Goal: Information Seeking & Learning: Learn about a topic

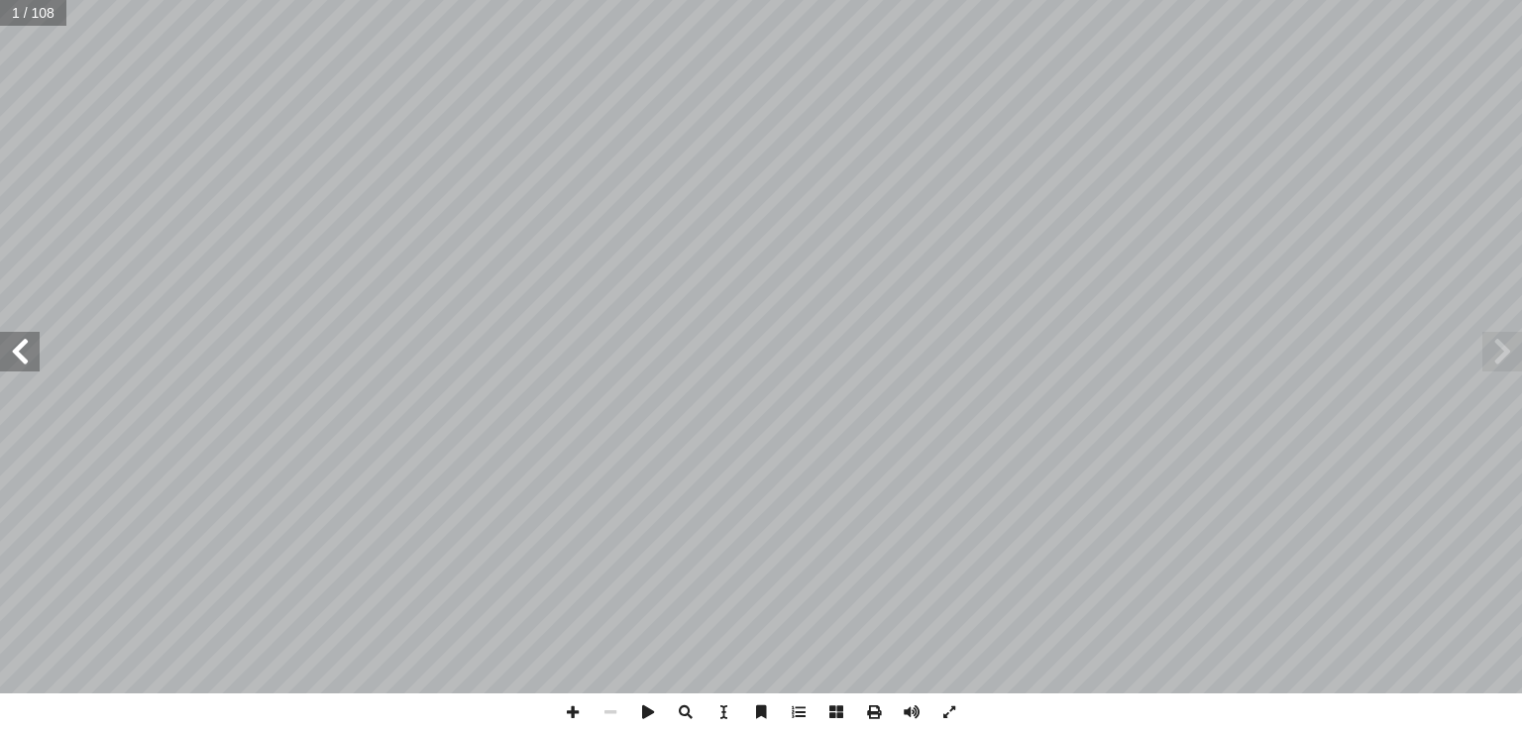
click at [1506, 354] on span at bounding box center [1502, 352] width 40 height 40
click at [28, 342] on span at bounding box center [20, 352] width 40 height 40
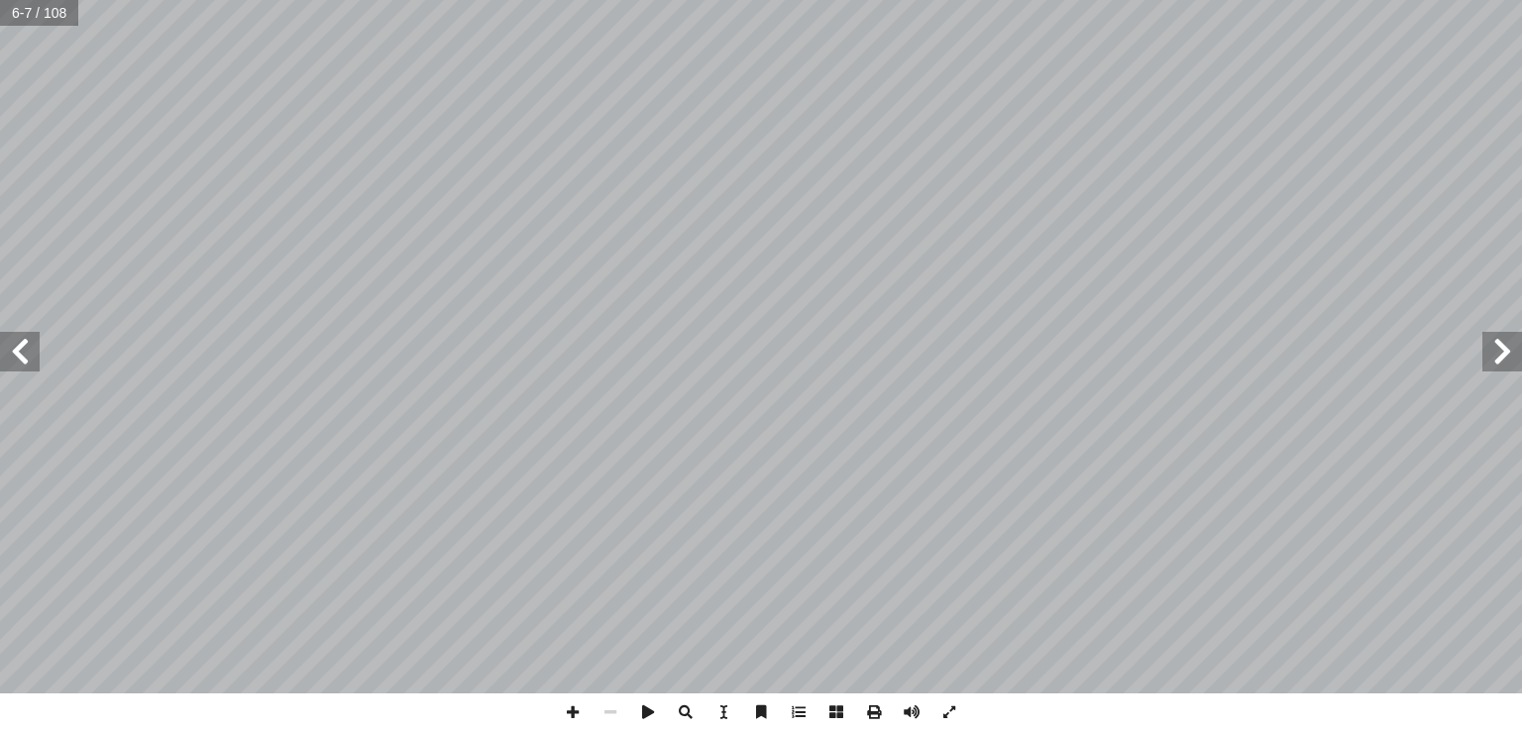
click at [28, 342] on span at bounding box center [20, 352] width 40 height 40
click at [1505, 352] on span at bounding box center [1502, 352] width 40 height 40
click at [1495, 358] on span at bounding box center [1502, 352] width 40 height 40
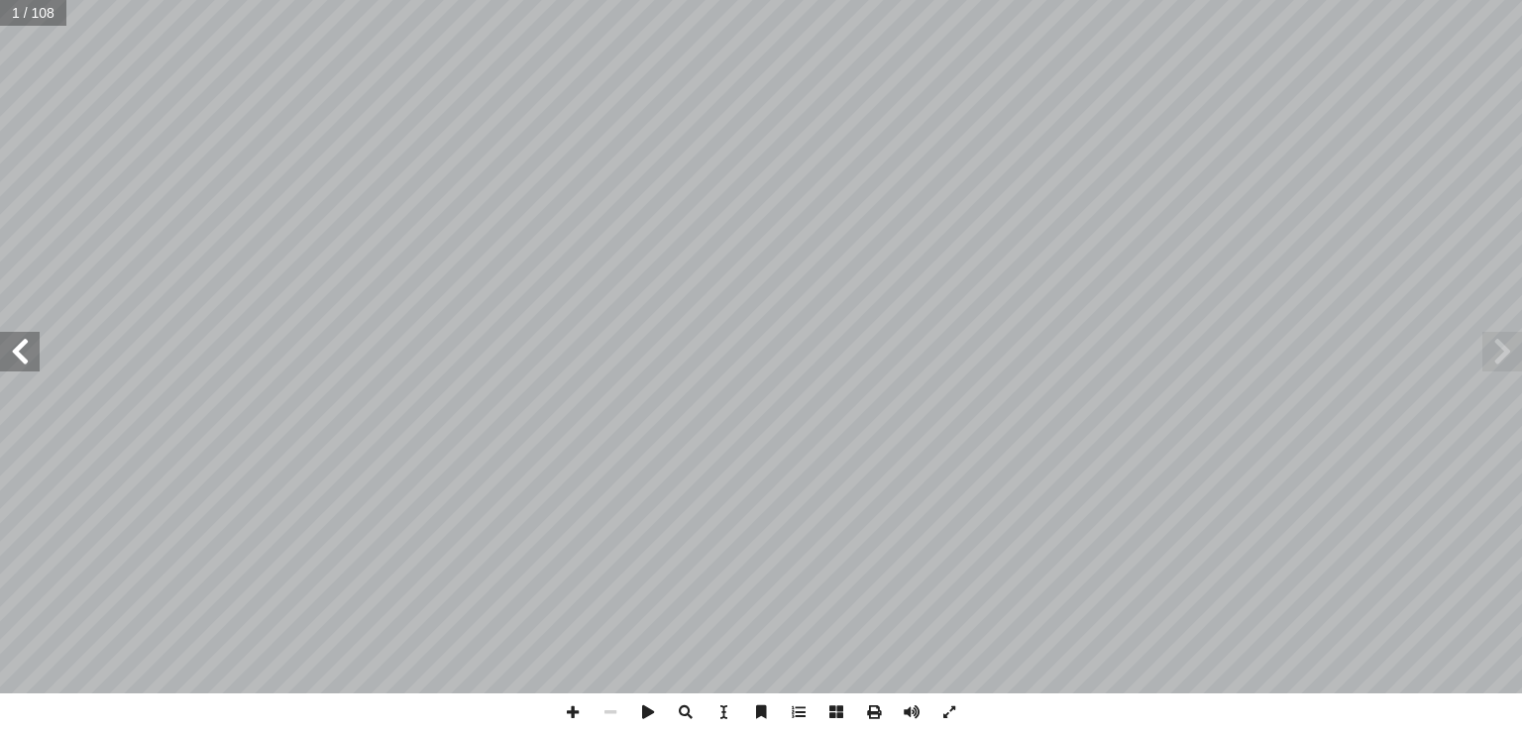
click at [16, 354] on span at bounding box center [20, 352] width 40 height 40
click at [24, 15] on input "text" at bounding box center [39, 13] width 78 height 26
type input "*"
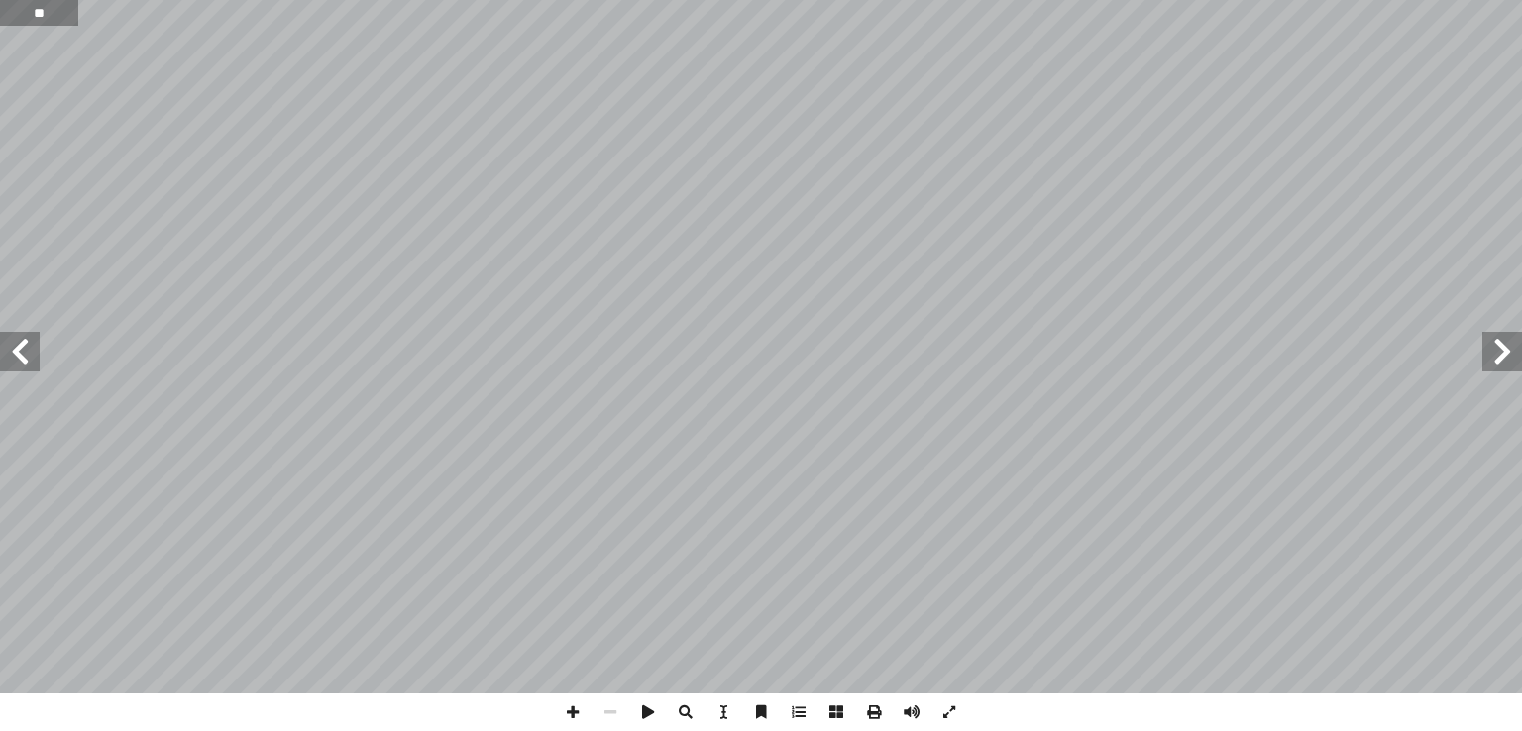
type input "**"
click at [21, 358] on span at bounding box center [20, 352] width 40 height 40
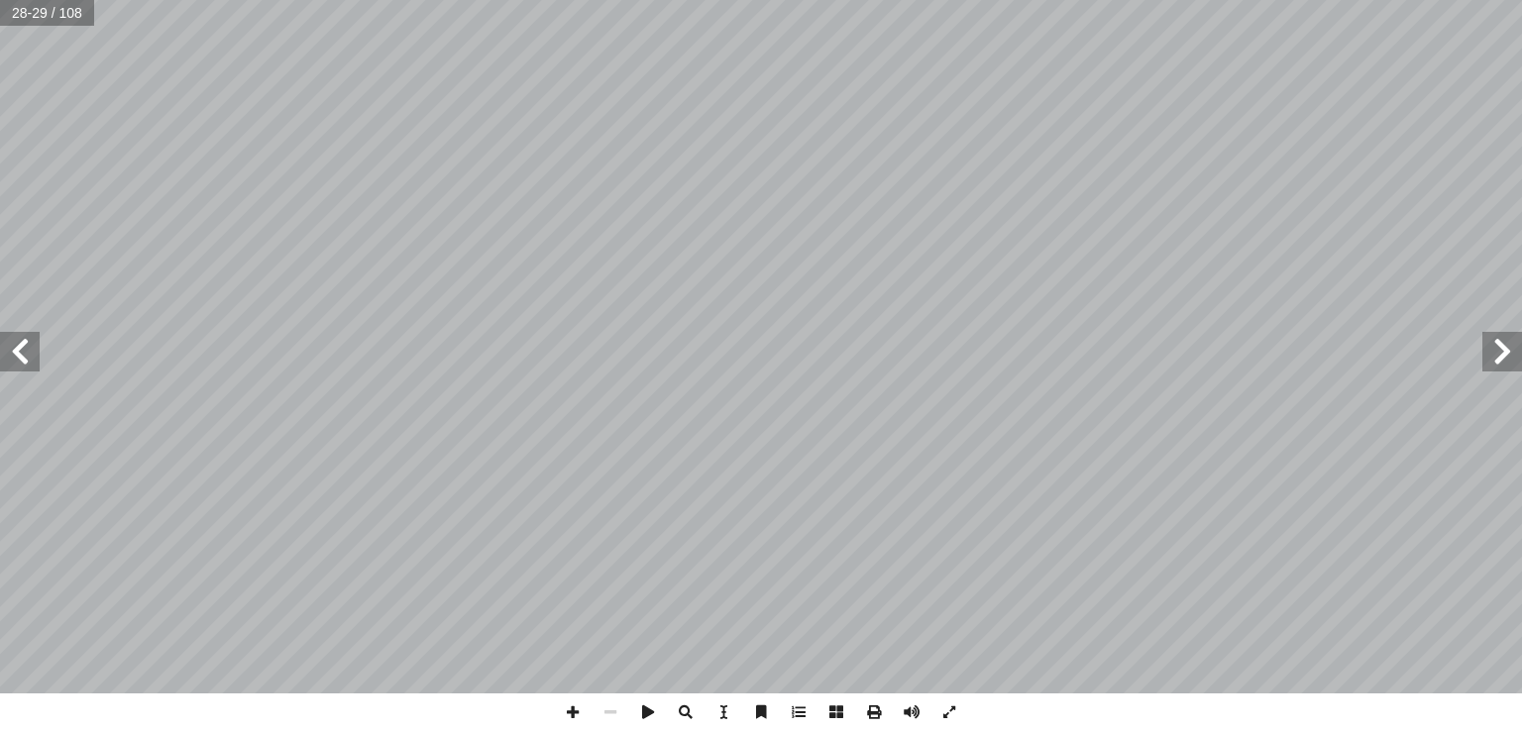
click at [21, 358] on span at bounding box center [20, 352] width 40 height 40
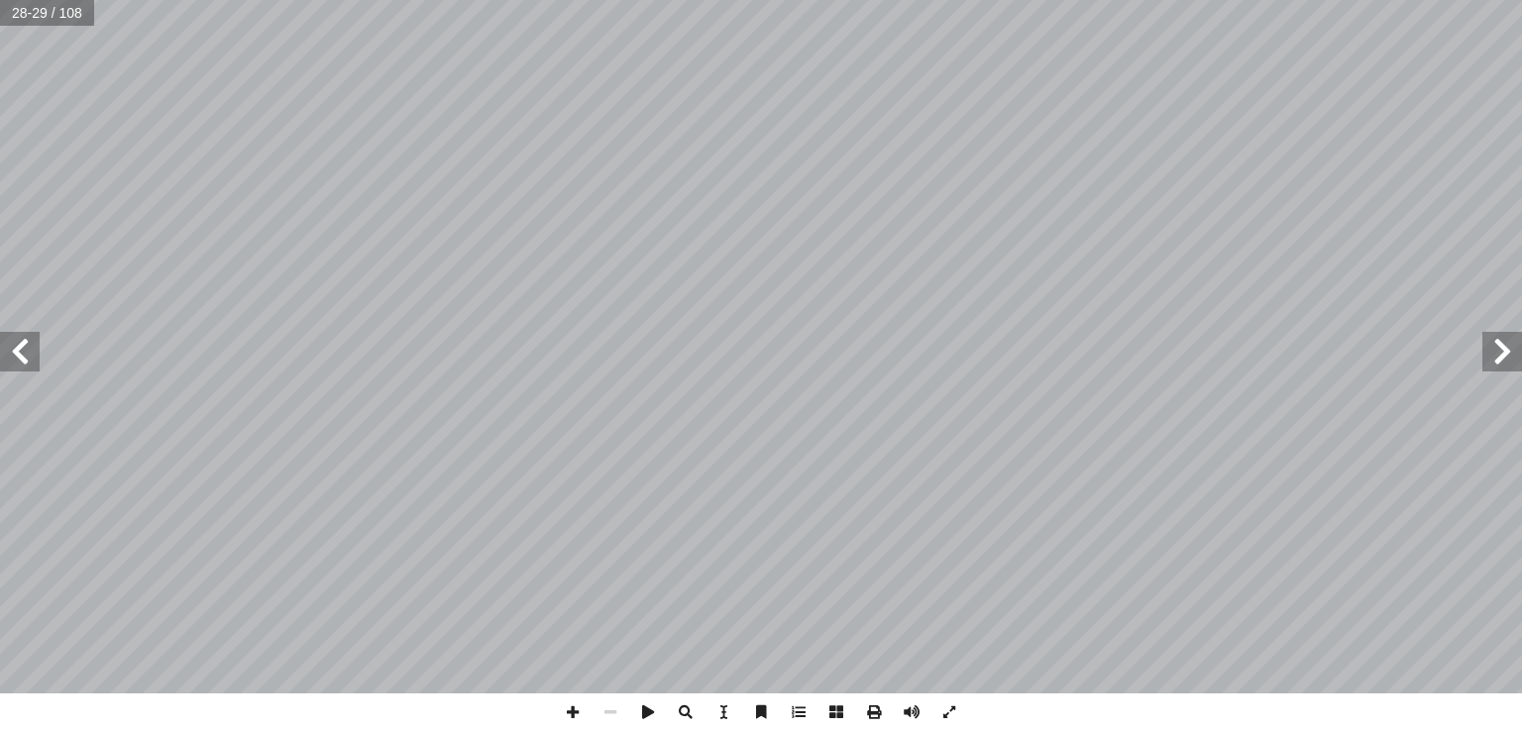
click at [21, 358] on span at bounding box center [20, 352] width 40 height 40
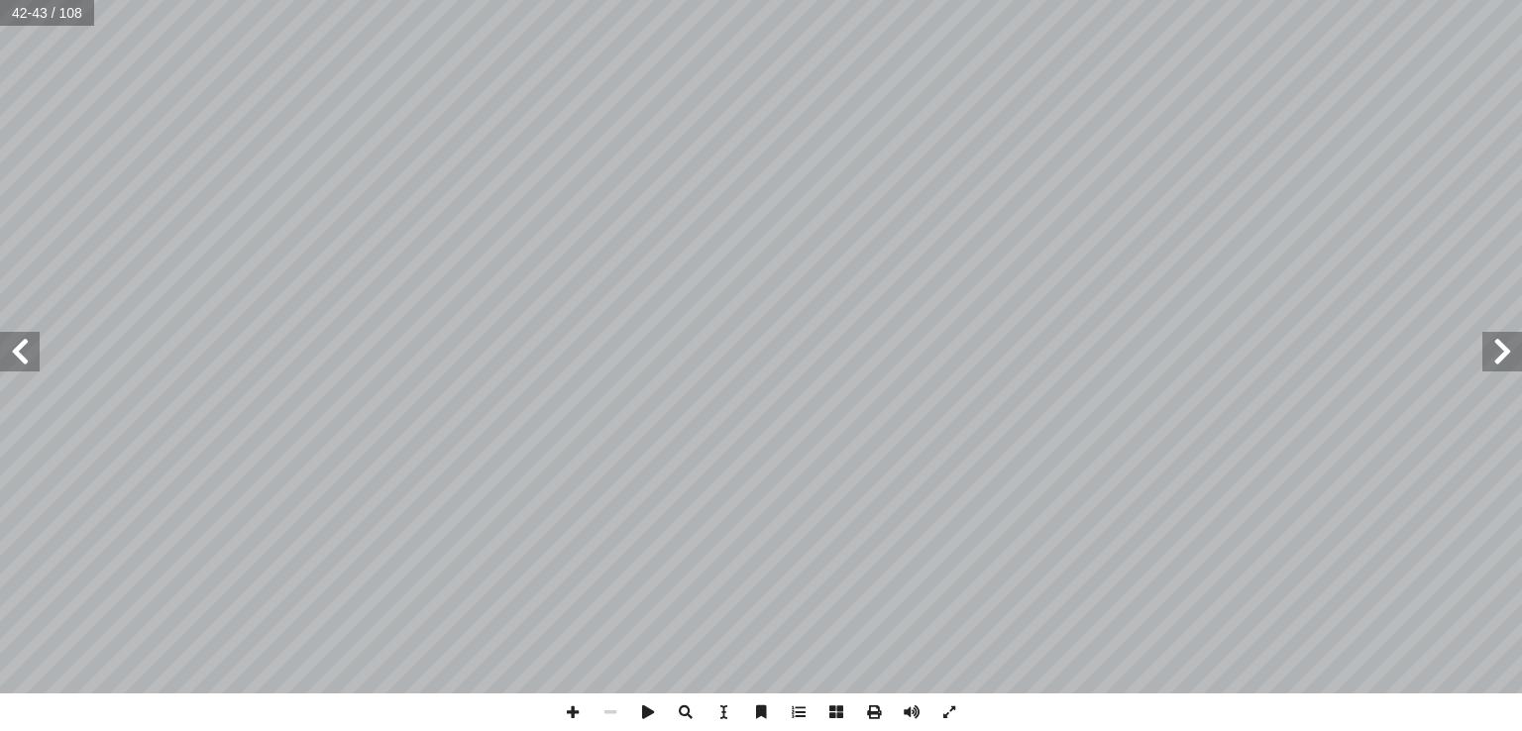
click at [21, 358] on span at bounding box center [20, 352] width 40 height 40
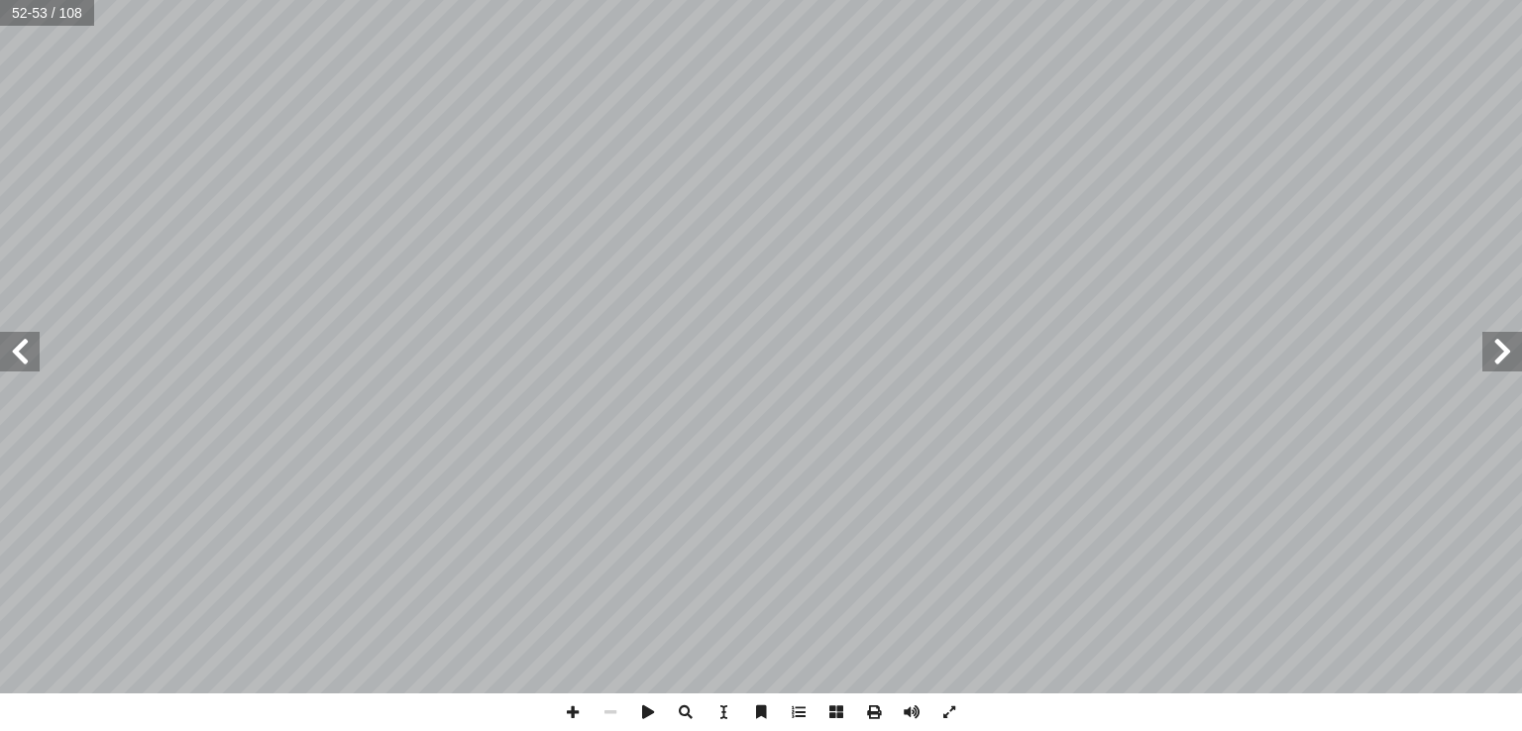
click at [21, 358] on span at bounding box center [20, 352] width 40 height 40
click at [29, 350] on span at bounding box center [20, 352] width 40 height 40
click at [31, 354] on span at bounding box center [20, 352] width 40 height 40
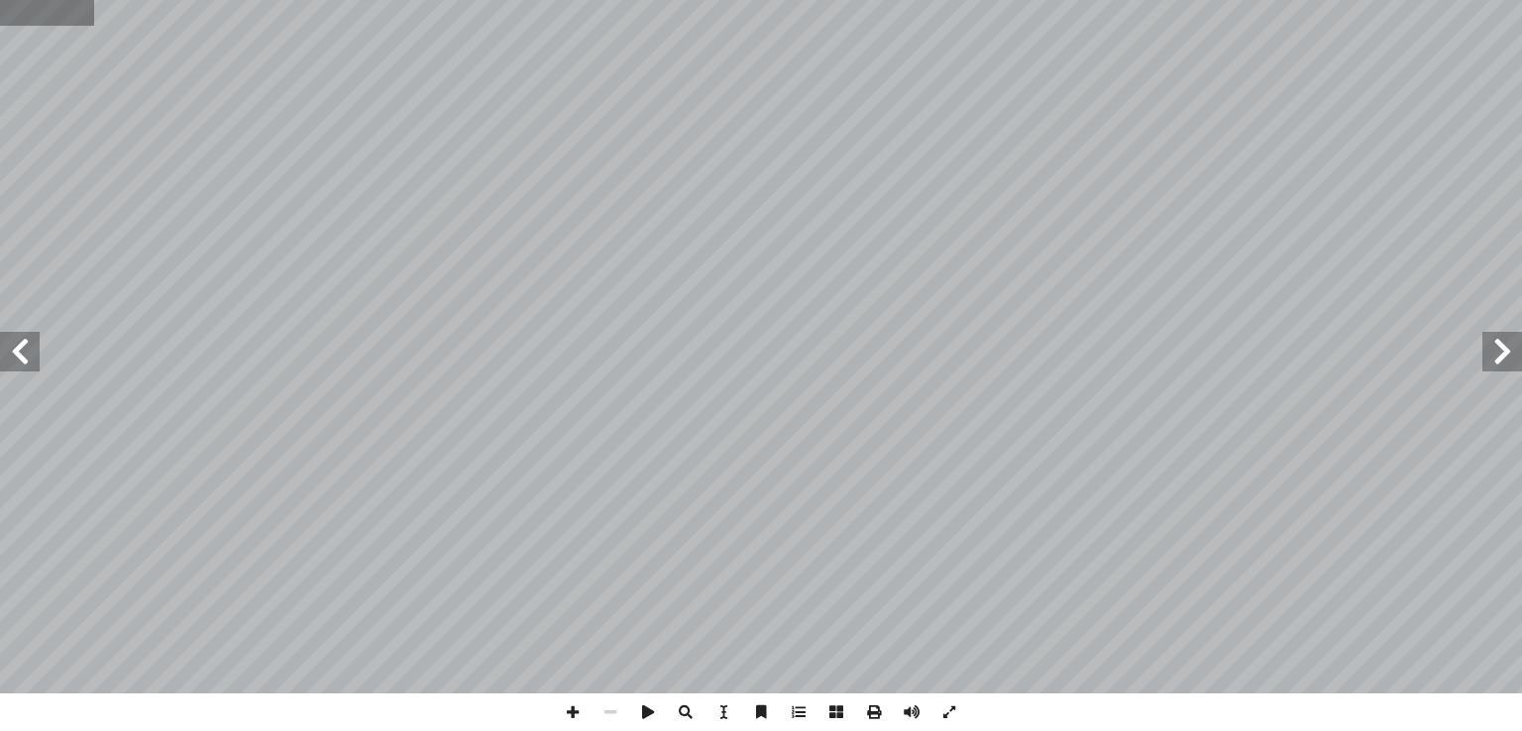
click at [21, 13] on input "text" at bounding box center [47, 13] width 94 height 26
type input "*"
click at [18, 354] on span at bounding box center [20, 352] width 40 height 40
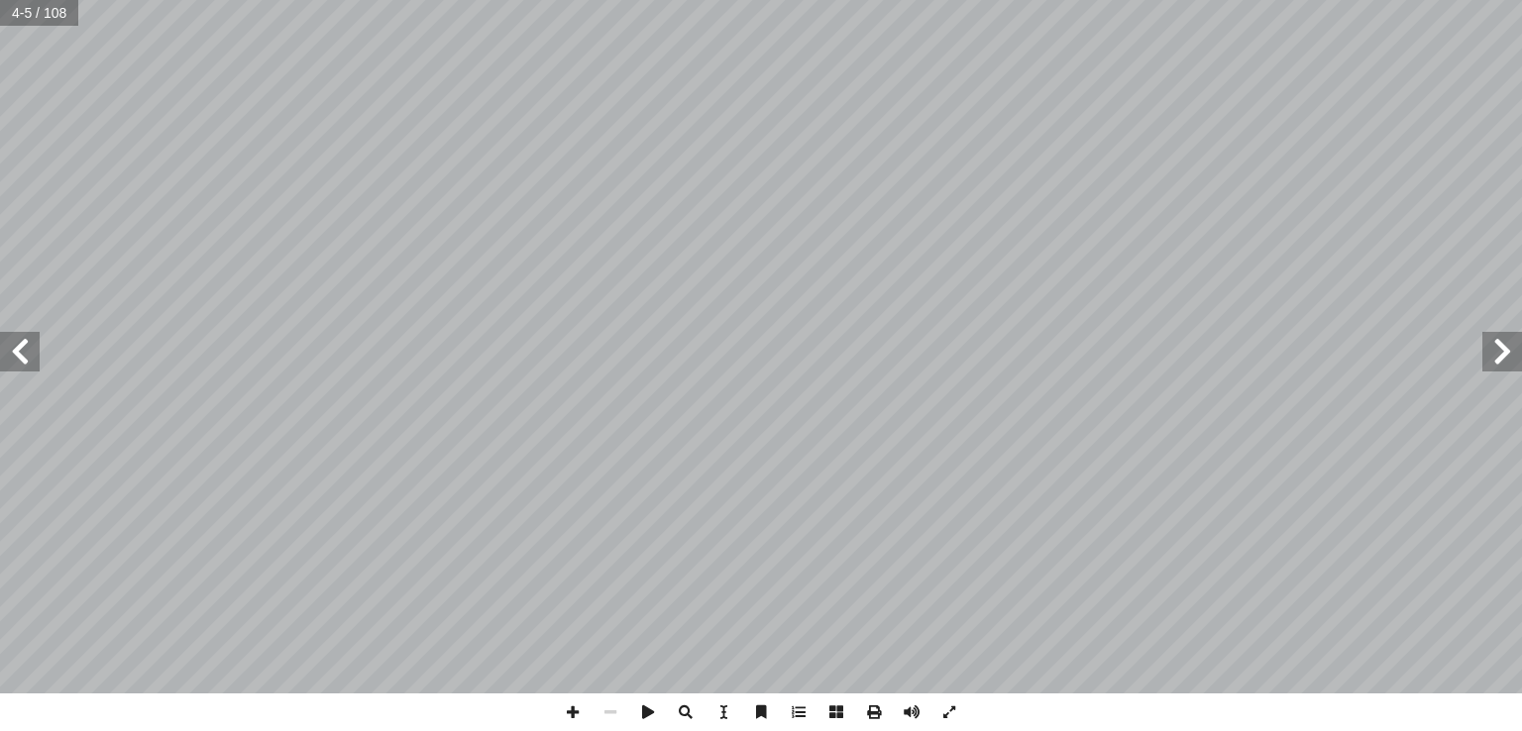
click at [18, 354] on span at bounding box center [20, 352] width 40 height 40
click at [1499, 356] on span at bounding box center [1502, 352] width 40 height 40
click at [6, 354] on span at bounding box center [20, 352] width 40 height 40
click at [27, 358] on span at bounding box center [20, 352] width 40 height 40
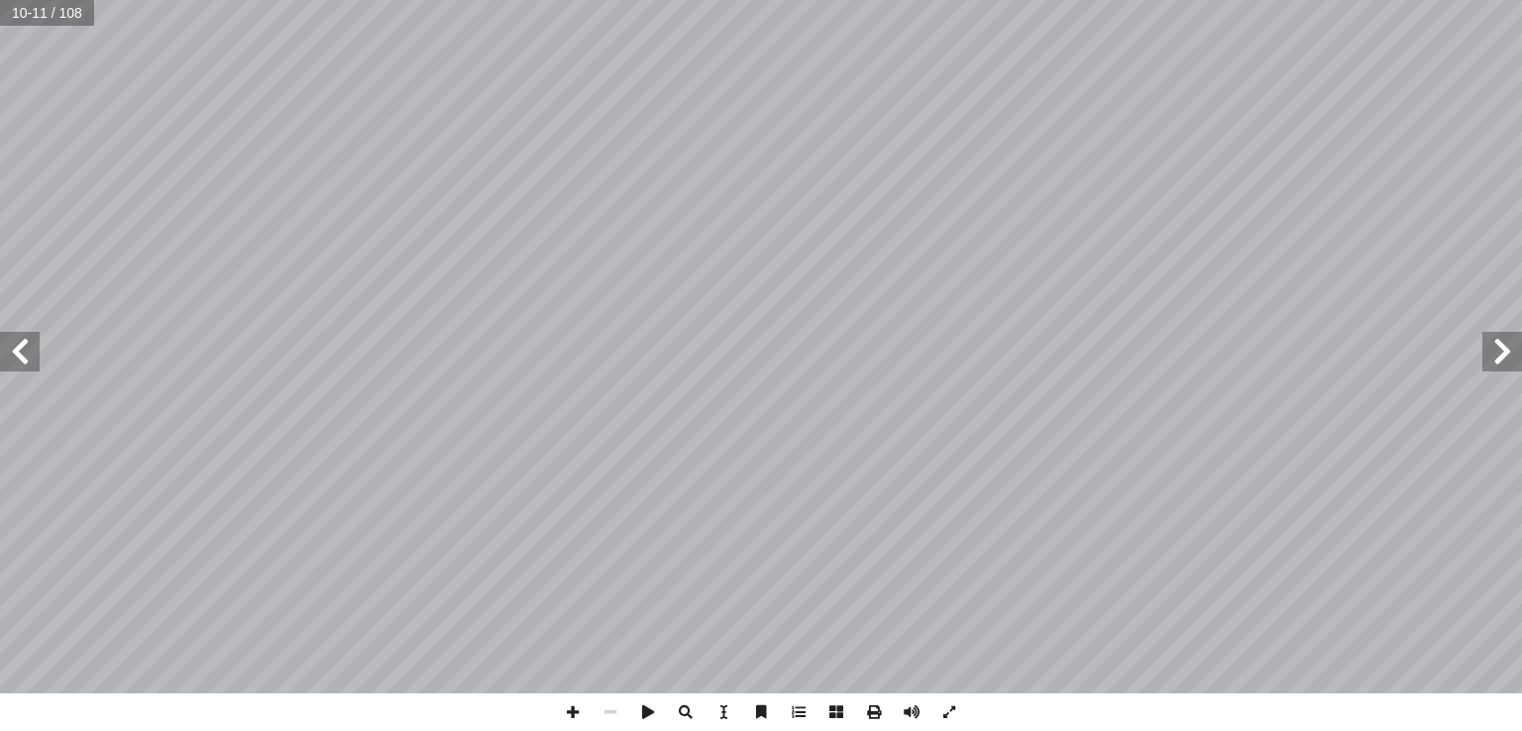
click at [1505, 357] on span at bounding box center [1502, 352] width 40 height 40
click at [30, 352] on span at bounding box center [20, 352] width 40 height 40
click at [1508, 366] on span at bounding box center [1502, 352] width 40 height 40
click at [11, 365] on span at bounding box center [20, 352] width 40 height 40
click at [31, 350] on span at bounding box center [20, 352] width 40 height 40
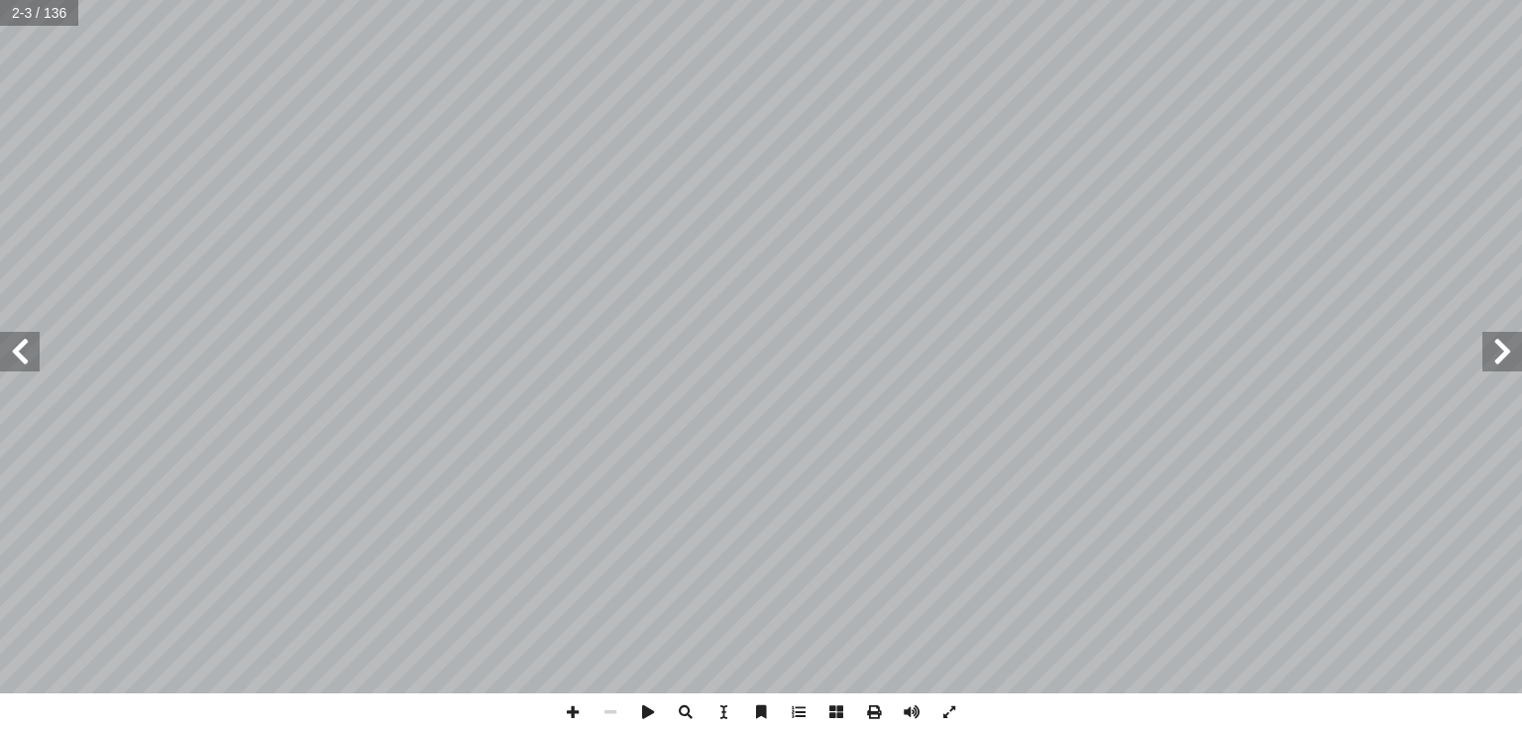
click at [31, 350] on span at bounding box center [20, 352] width 40 height 40
click at [18, 9] on input "text" at bounding box center [39, 13] width 78 height 26
type input "***"
click at [20, 349] on span at bounding box center [20, 352] width 40 height 40
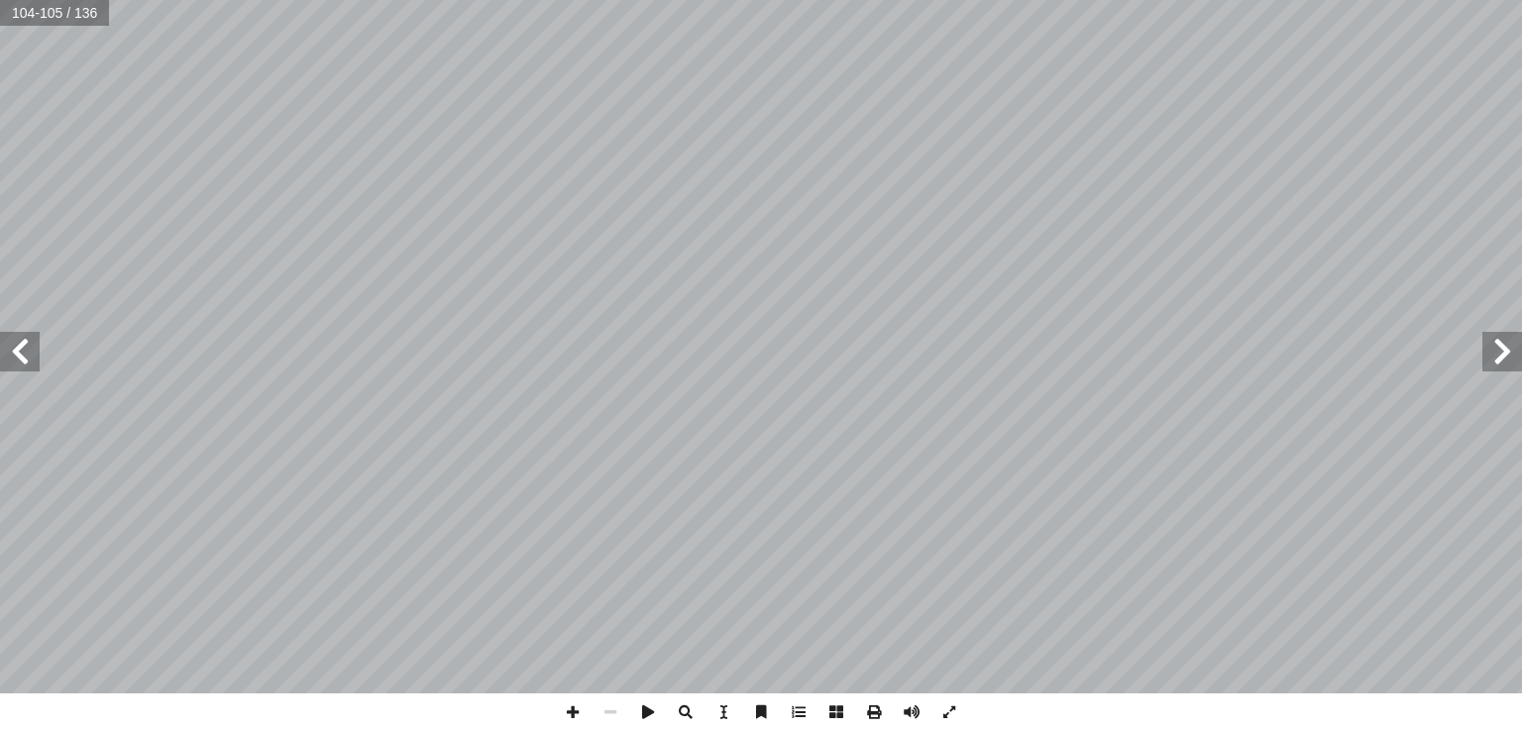
click at [20, 349] on span at bounding box center [20, 352] width 40 height 40
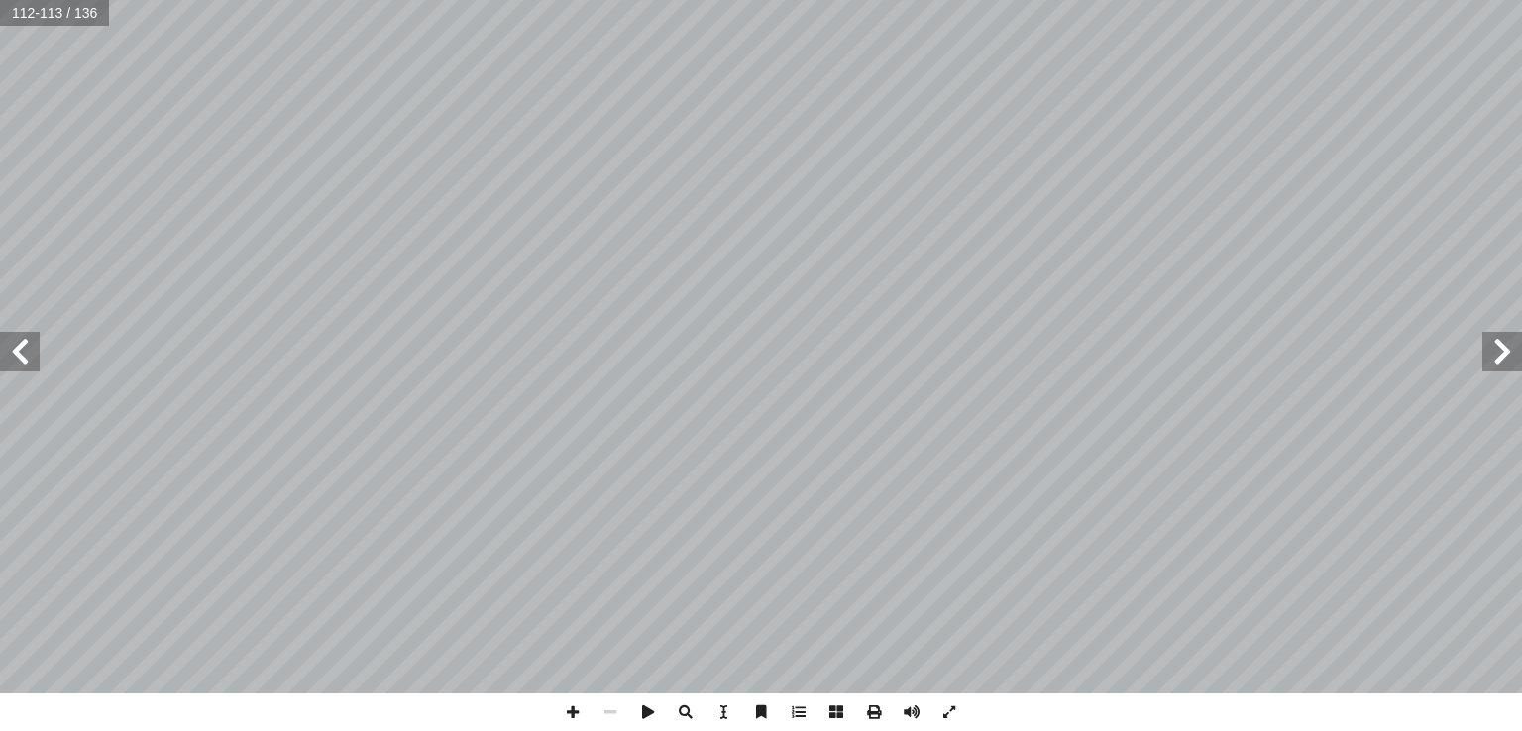
click at [20, 349] on span at bounding box center [20, 352] width 40 height 40
click at [37, 12] on input "text" at bounding box center [53, 13] width 107 height 26
type input "*"
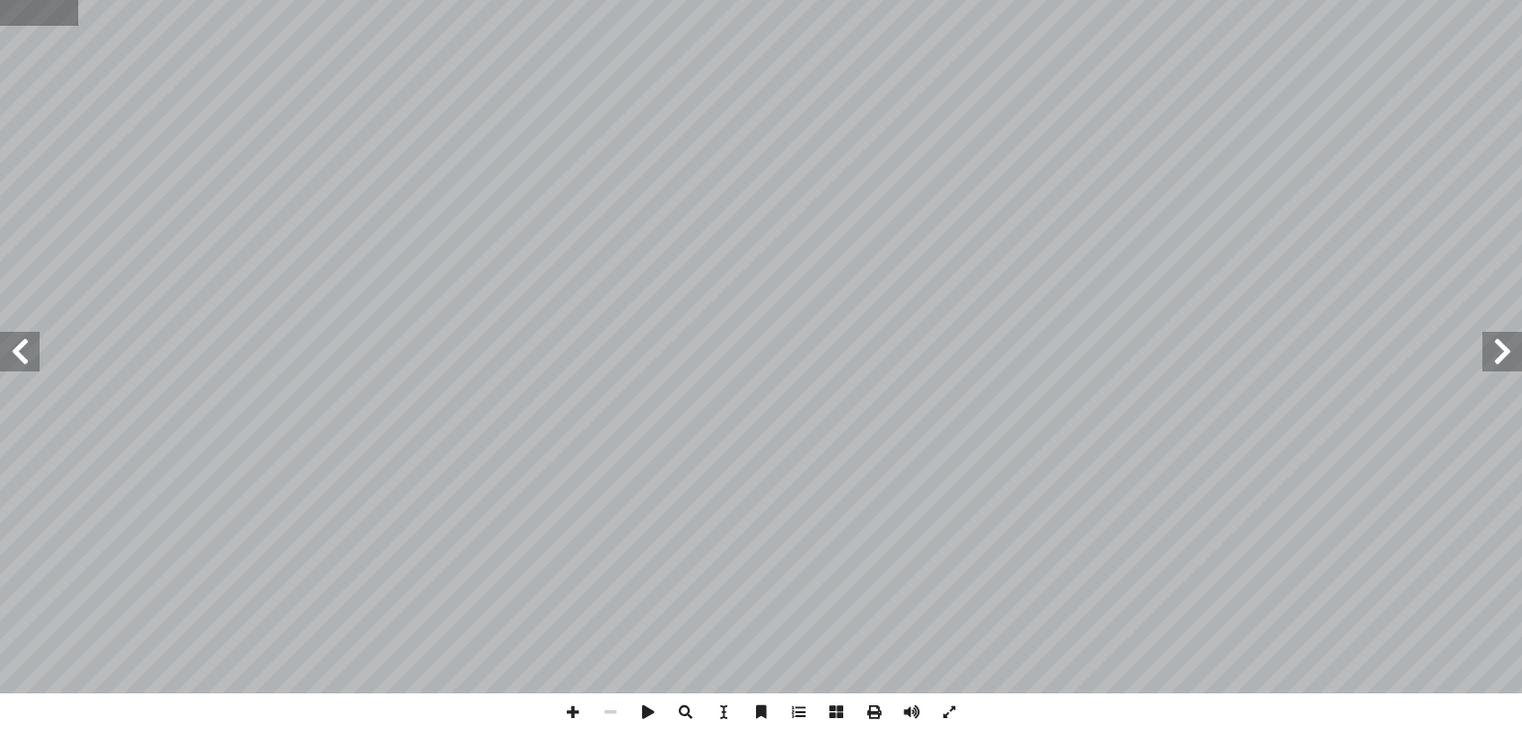
click at [26, 15] on input "text" at bounding box center [39, 13] width 78 height 26
type input "**"
click at [25, 367] on span at bounding box center [20, 352] width 40 height 40
click at [24, 350] on span at bounding box center [20, 352] width 40 height 40
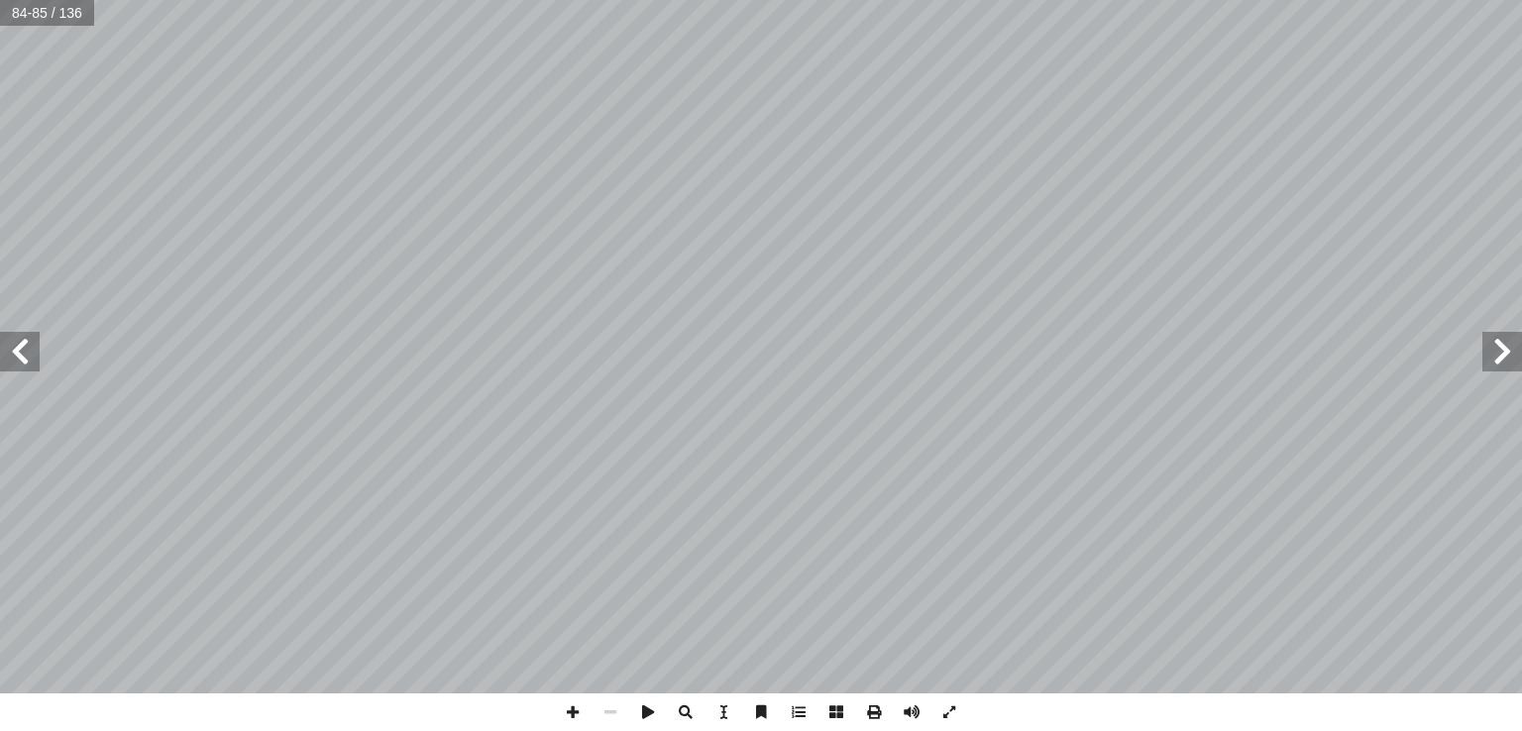
click at [24, 350] on span at bounding box center [20, 352] width 40 height 40
click at [1502, 353] on span at bounding box center [1502, 352] width 40 height 40
click at [15, 352] on span at bounding box center [20, 352] width 40 height 40
click at [1495, 355] on span at bounding box center [1502, 352] width 40 height 40
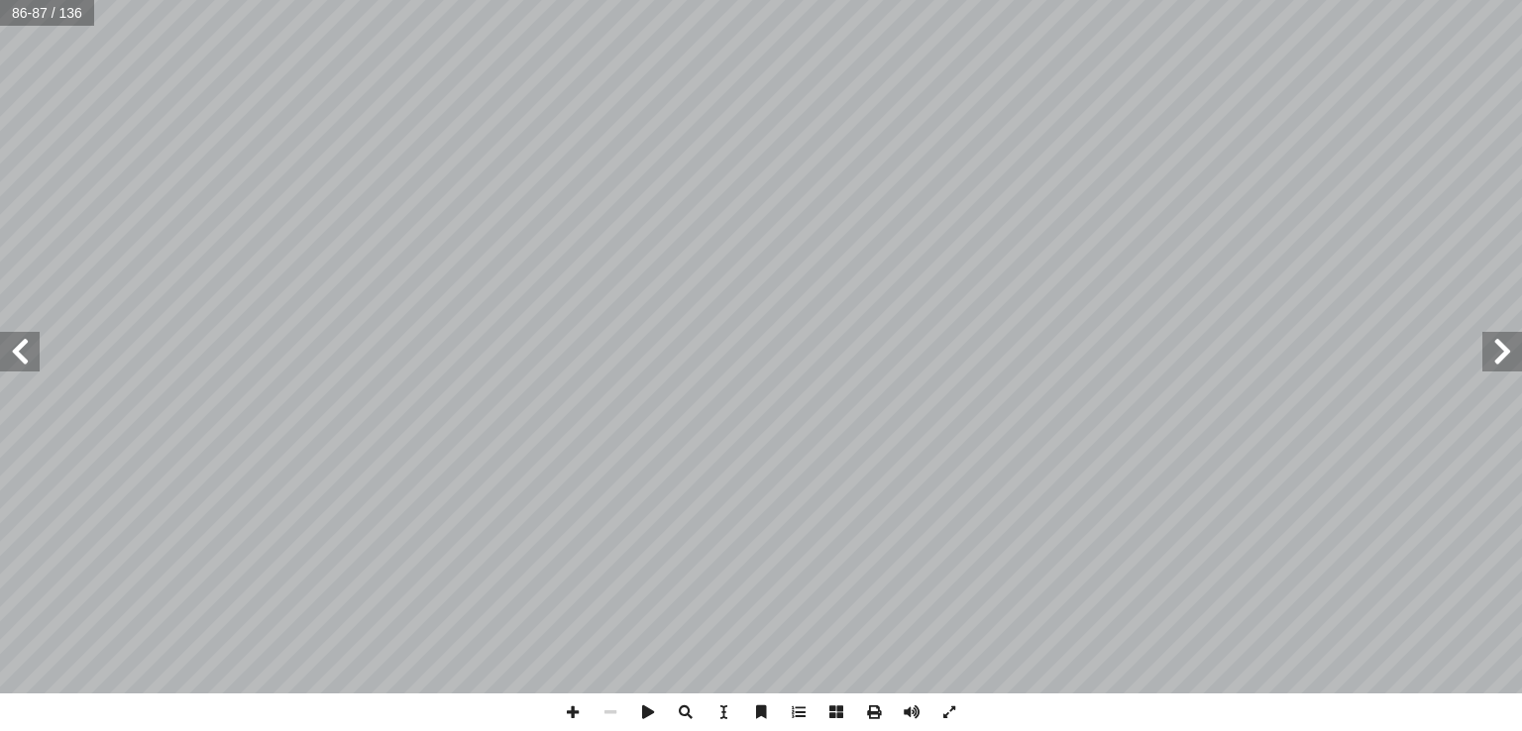
click at [1495, 355] on span at bounding box center [1502, 352] width 40 height 40
click at [1495, 354] on span at bounding box center [1502, 352] width 40 height 40
click at [41, 14] on input "text" at bounding box center [47, 13] width 94 height 26
type input "*"
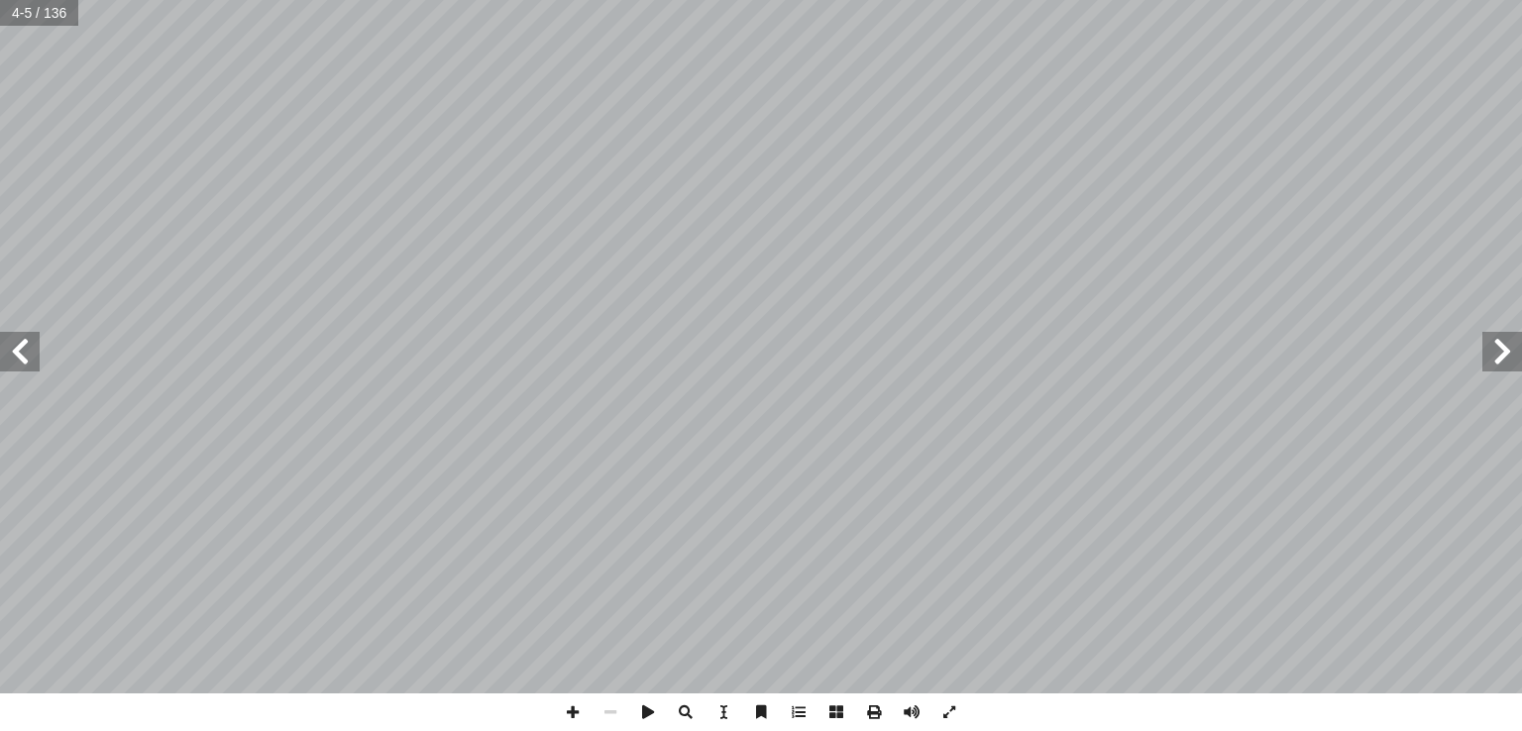
click at [31, 363] on span at bounding box center [20, 352] width 40 height 40
click at [20, 354] on span at bounding box center [20, 352] width 40 height 40
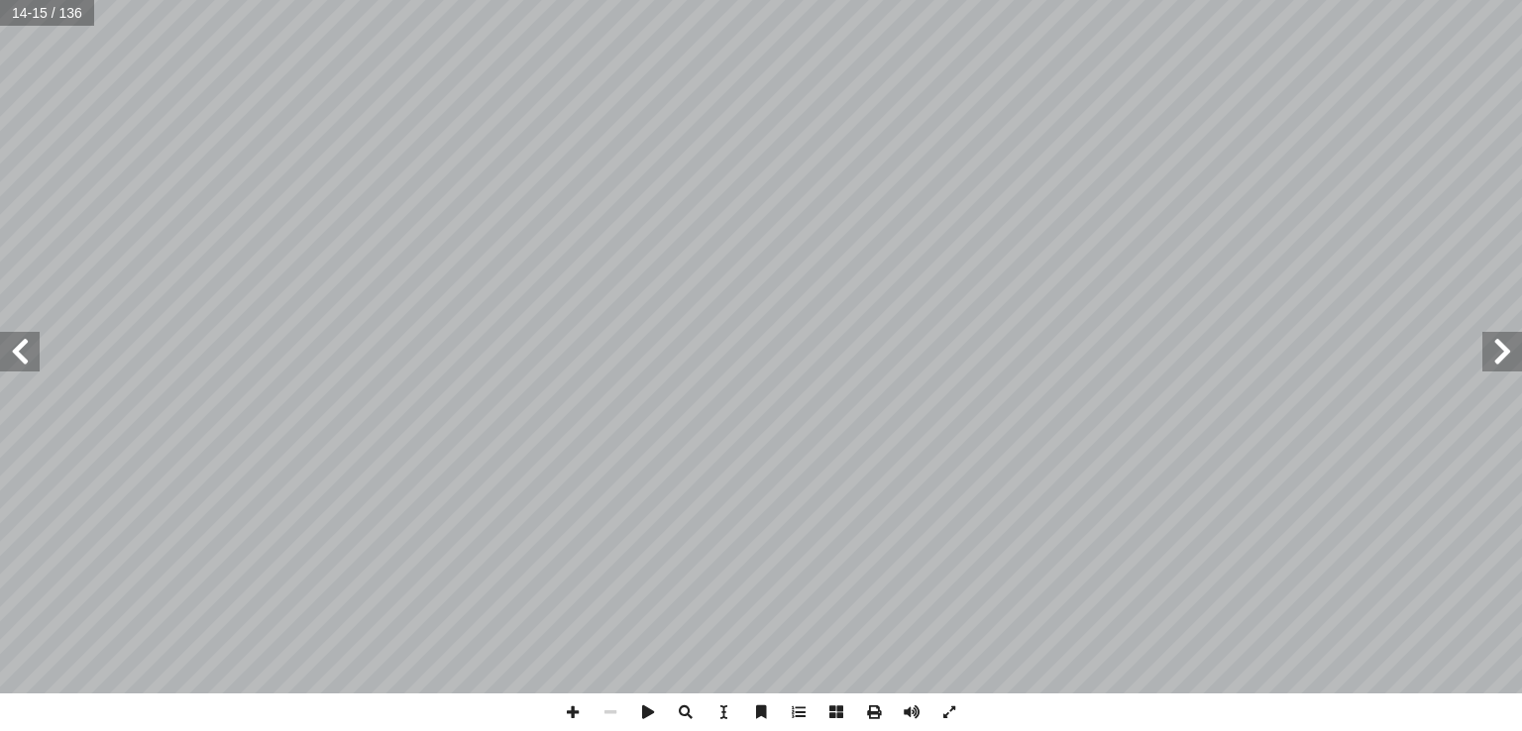
click at [20, 354] on span at bounding box center [20, 352] width 40 height 40
click at [1494, 356] on span at bounding box center [1502, 352] width 40 height 40
click at [28, 358] on span at bounding box center [20, 352] width 40 height 40
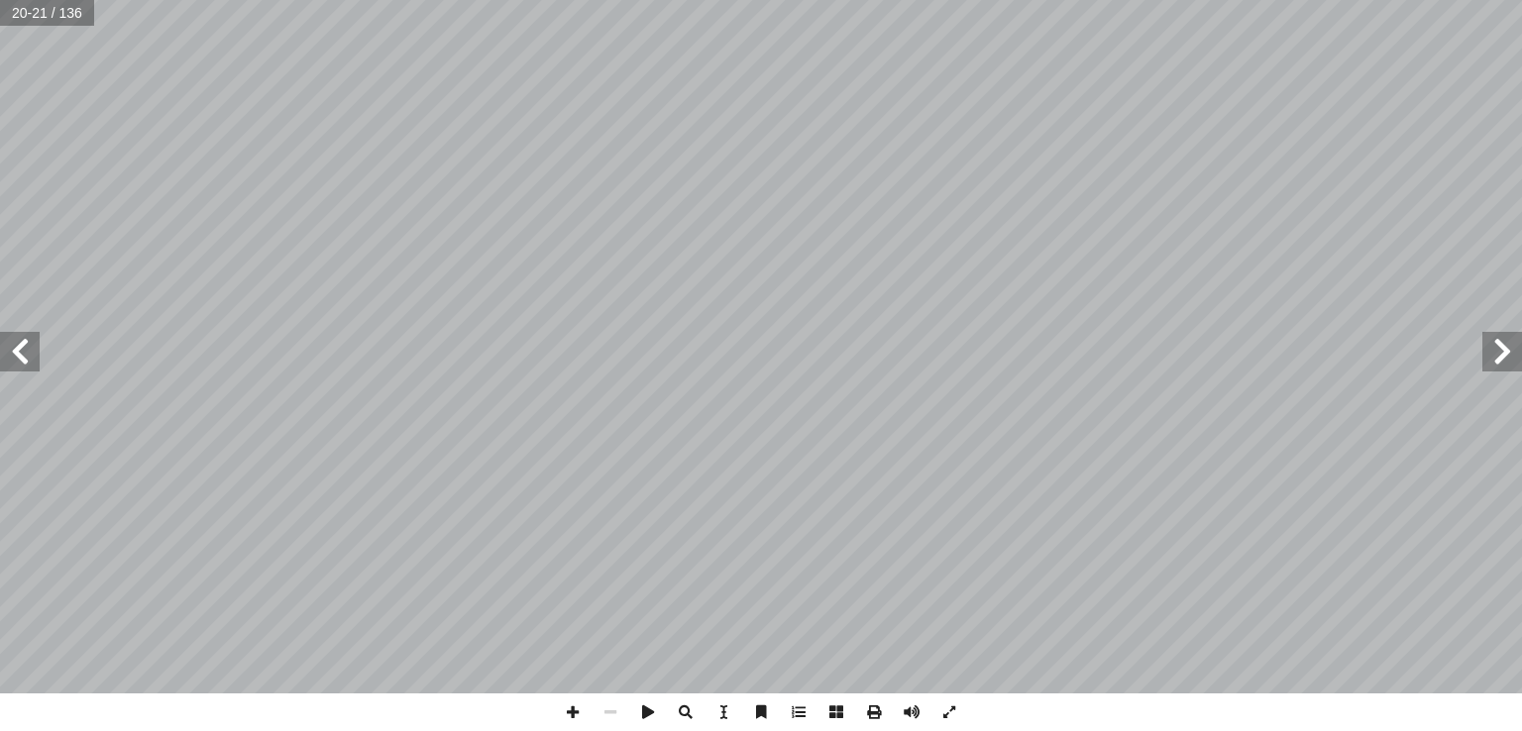
click at [28, 358] on span at bounding box center [20, 352] width 40 height 40
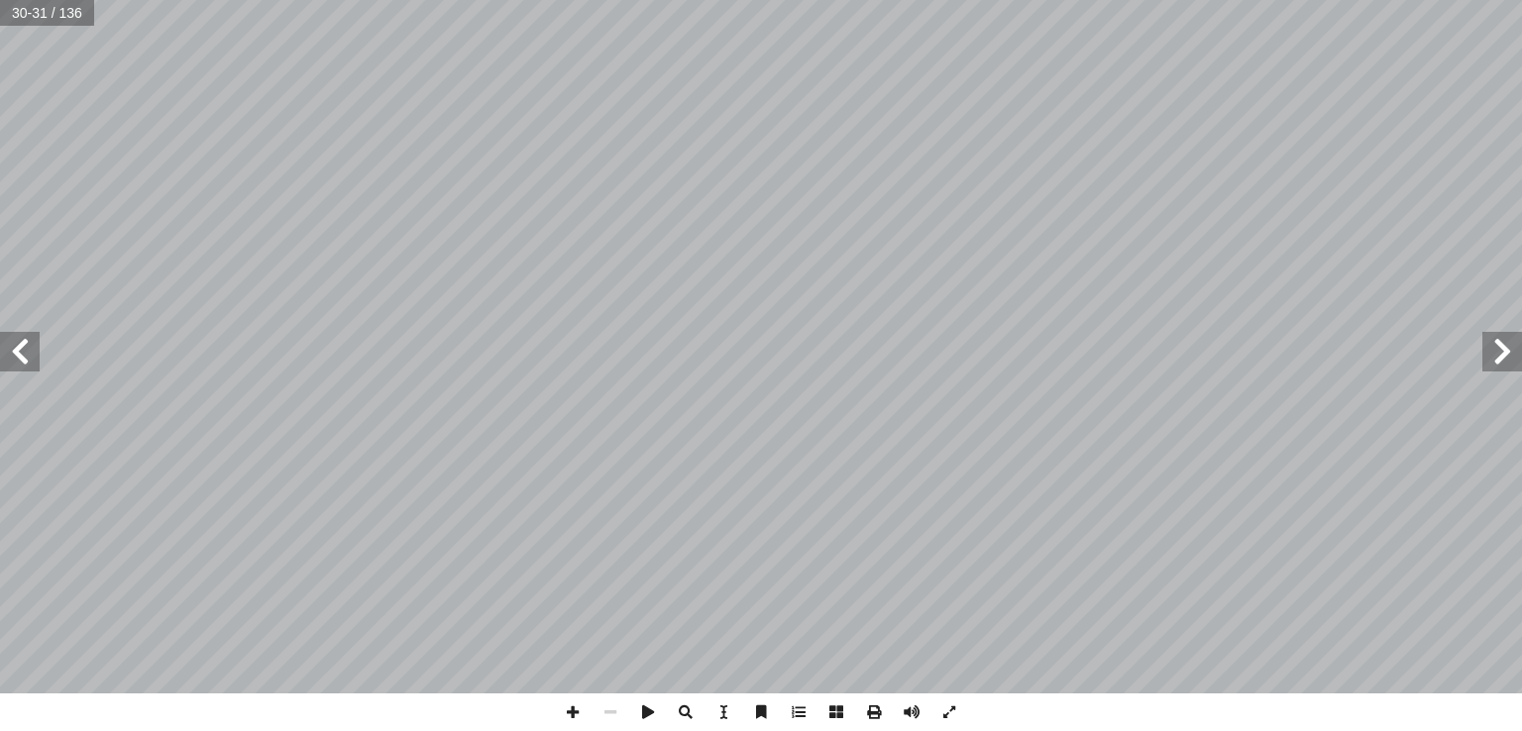
click at [28, 358] on span at bounding box center [20, 352] width 40 height 40
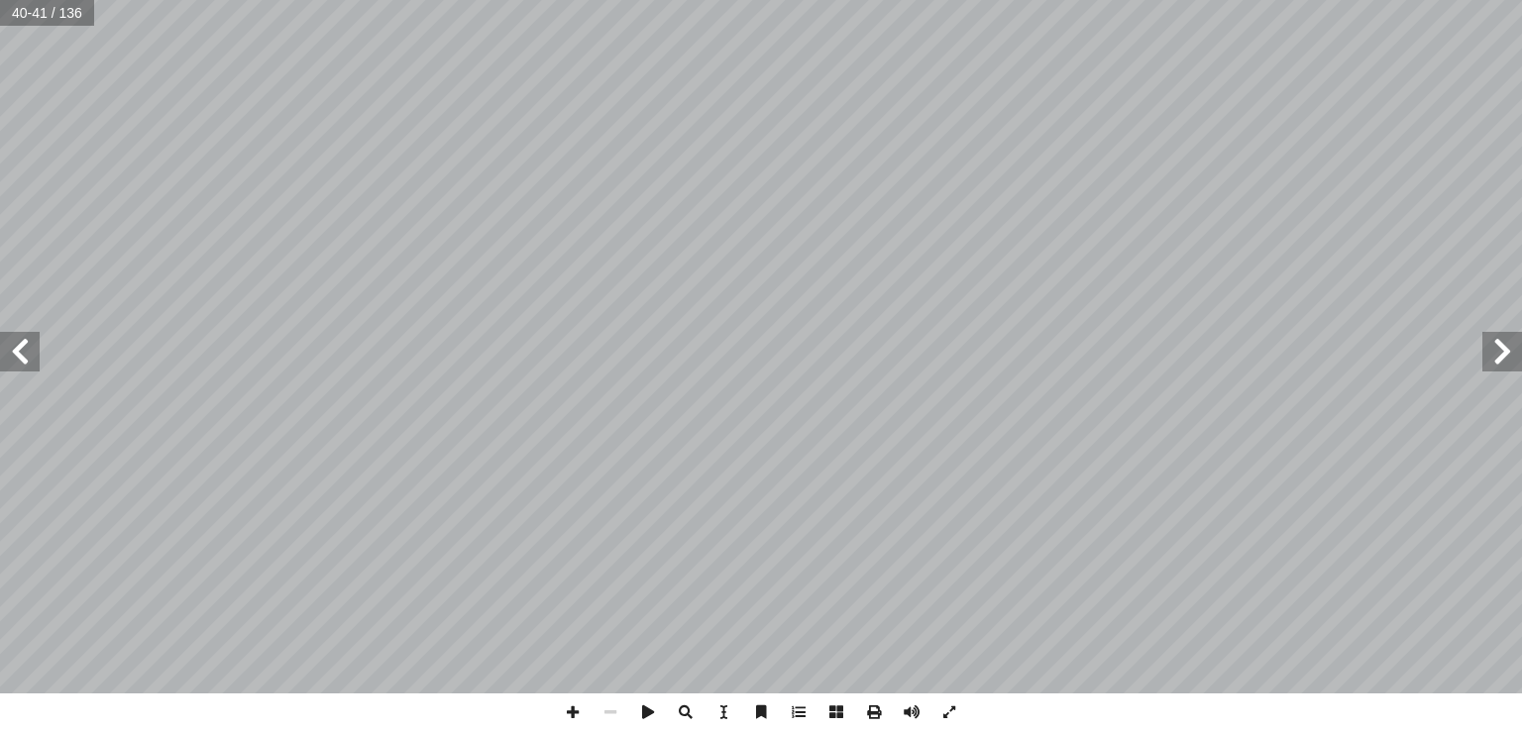
click at [28, 358] on span at bounding box center [20, 352] width 40 height 40
click at [31, 10] on input "text" at bounding box center [47, 13] width 94 height 26
type input "*"
